Goal: Transaction & Acquisition: Purchase product/service

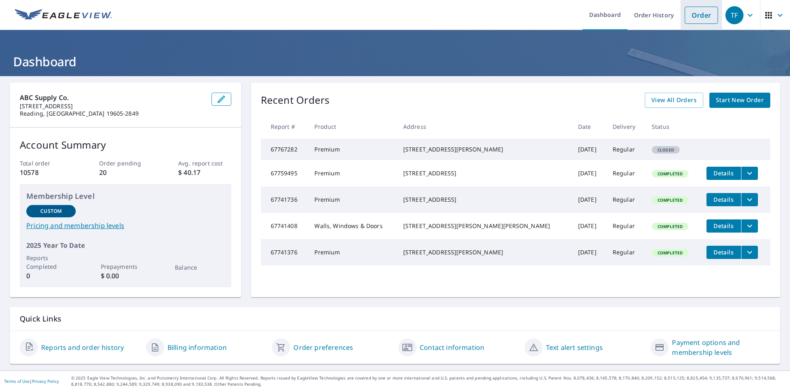
drag, startPoint x: 683, startPoint y: 20, endPoint x: 677, endPoint y: 24, distance: 7.8
click at [685, 20] on link "Order" at bounding box center [701, 15] width 33 height 17
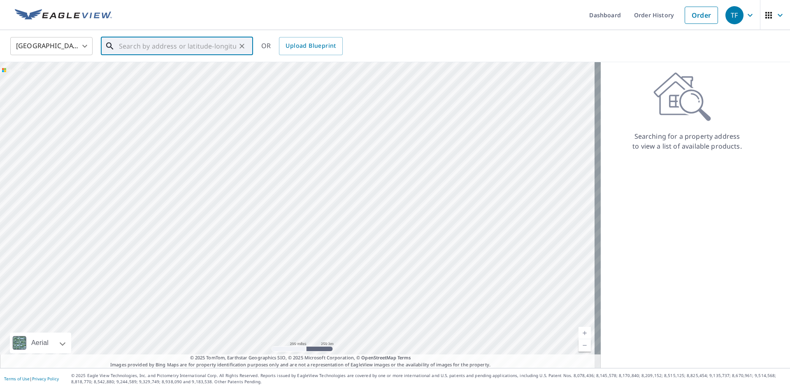
paste input "[STREET_ADDRESS][PERSON_NAME]"
click at [186, 78] on p "[GEOGRAPHIC_DATA], [GEOGRAPHIC_DATA] 17557" at bounding box center [181, 83] width 129 height 16
type input "[STREET_ADDRESS][PERSON_NAME][PERSON_NAME]"
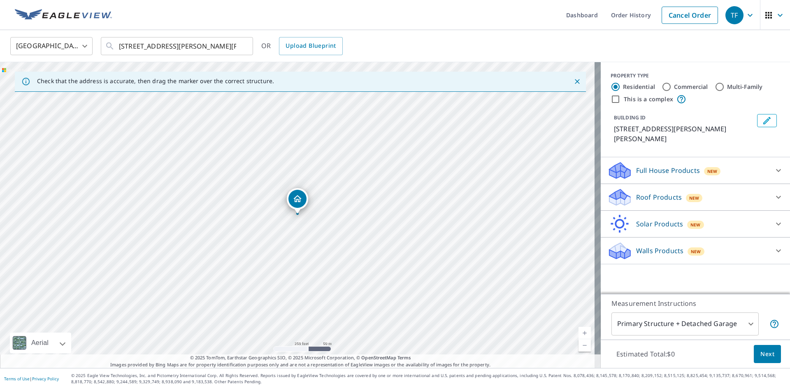
click at [627, 188] on div "Roof Products New" at bounding box center [688, 197] width 161 height 19
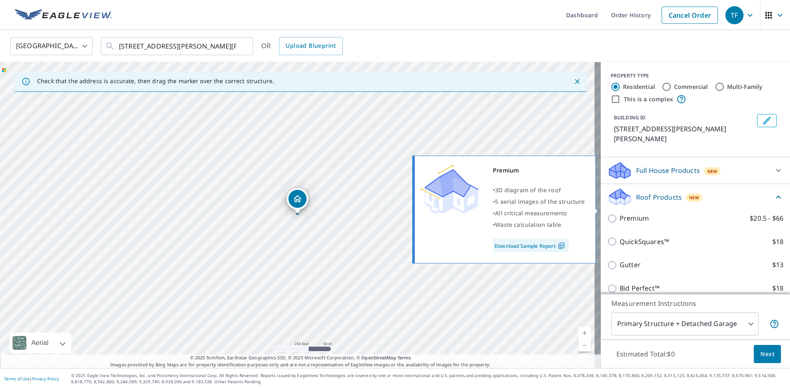
click at [608, 214] on input "Premium $20.5 - $66" at bounding box center [614, 219] width 12 height 10
checkbox input "true"
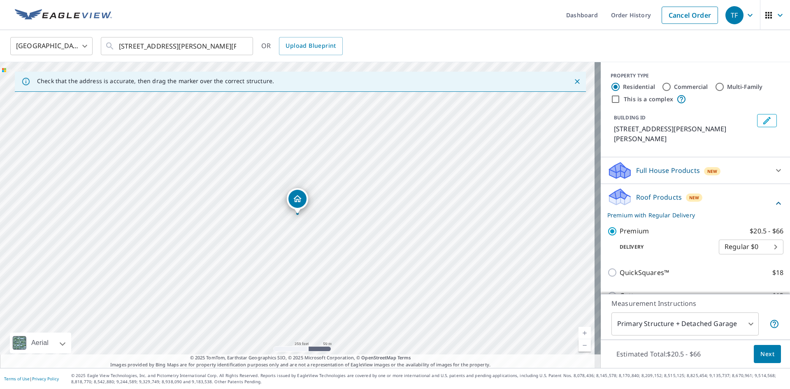
click at [756, 361] on button "Next" at bounding box center [767, 354] width 27 height 19
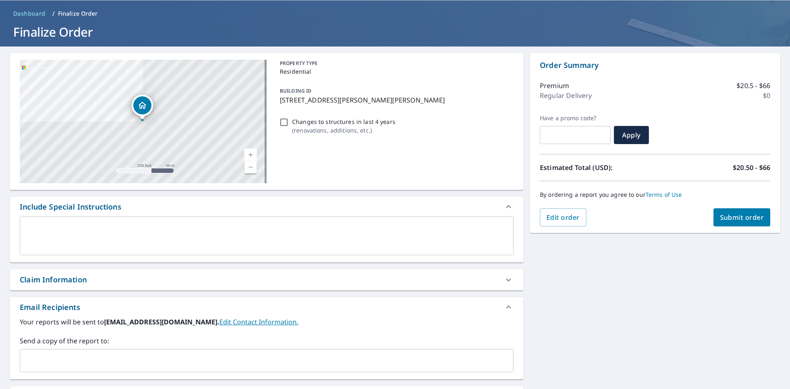
scroll to position [135, 0]
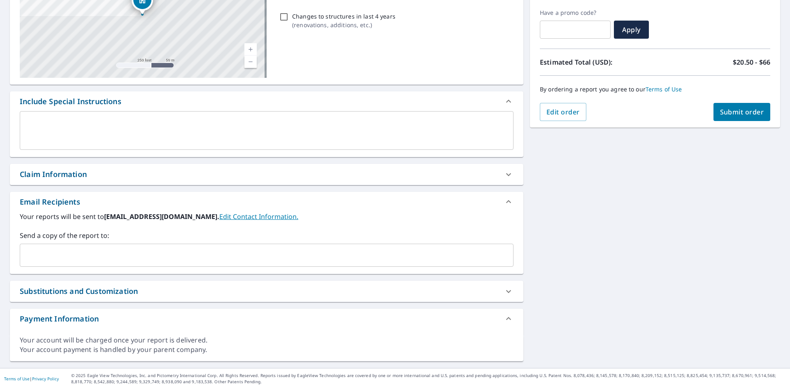
click at [92, 177] on div "Claim Information" at bounding box center [259, 174] width 479 height 11
checkbox input "true"
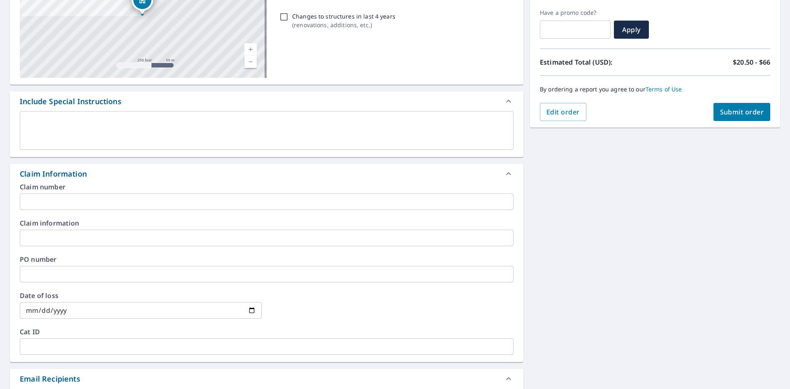
click at [87, 197] on input "text" at bounding box center [267, 201] width 494 height 16
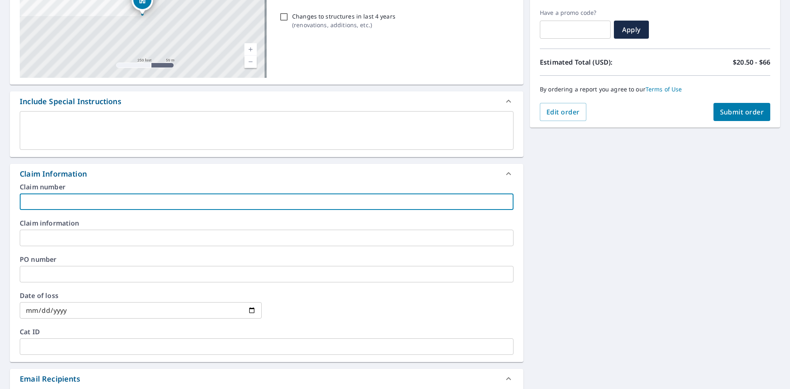
type input "B&E"
checkbox input "true"
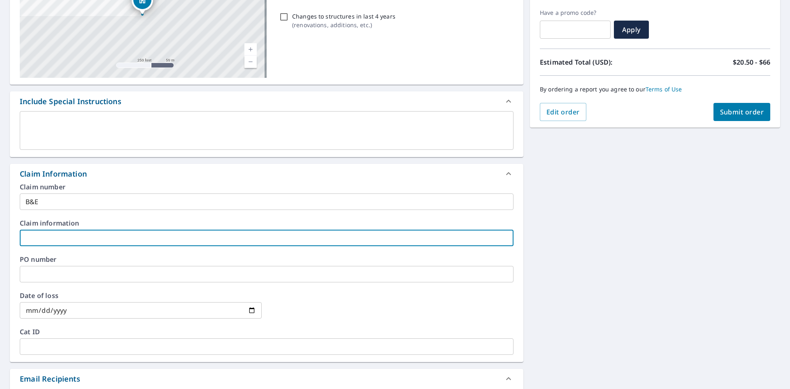
click at [73, 243] on input "text" at bounding box center [267, 238] width 494 height 16
type input "B&E"
checkbox input "true"
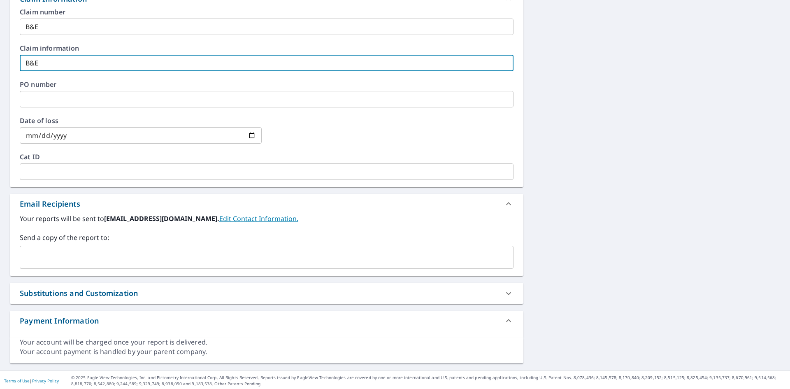
scroll to position [312, 0]
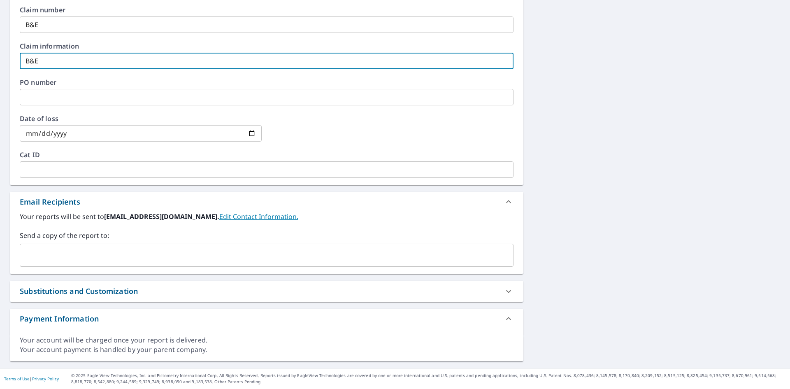
click at [76, 250] on input "text" at bounding box center [260, 255] width 474 height 16
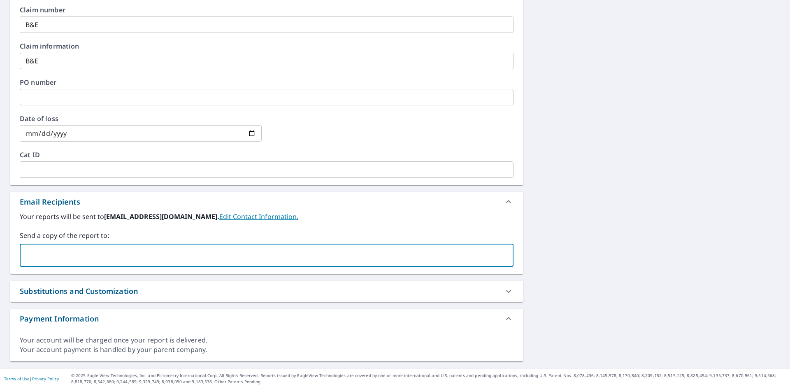
type input "A"
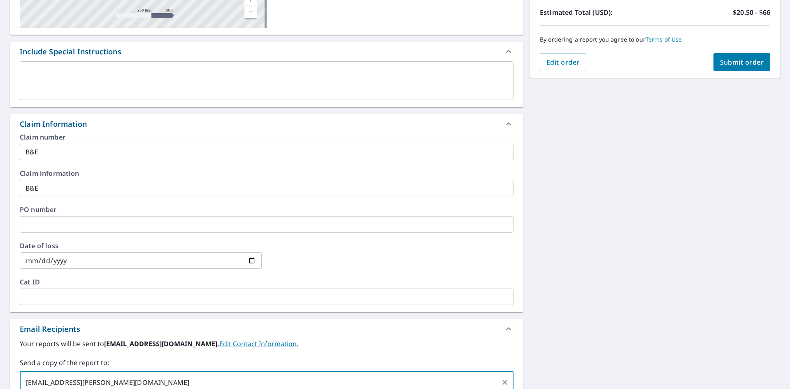
scroll to position [106, 0]
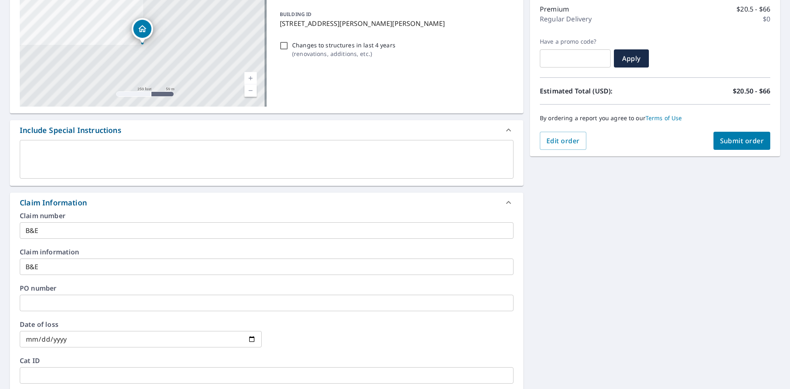
type input "[EMAIL_ADDRESS][PERSON_NAME][DOMAIN_NAME]"
click at [729, 141] on span "Submit order" at bounding box center [742, 140] width 44 height 9
checkbox input "true"
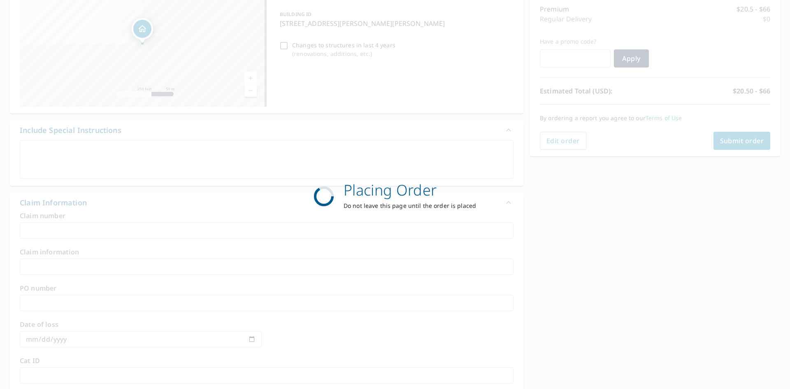
scroll to position [96, 0]
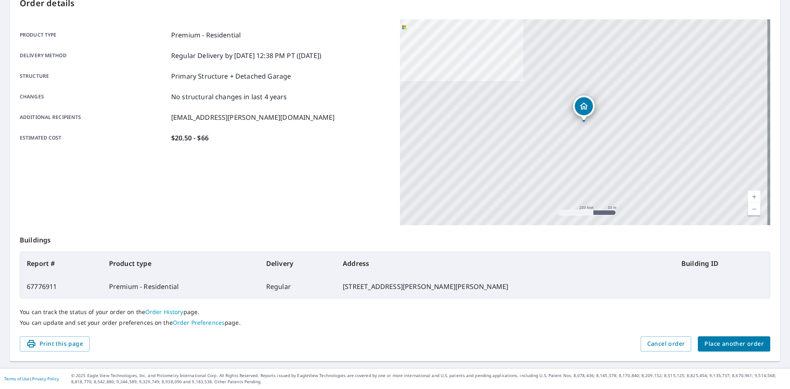
click at [725, 340] on span "Place another order" at bounding box center [734, 344] width 59 height 10
